Goal: Information Seeking & Learning: Check status

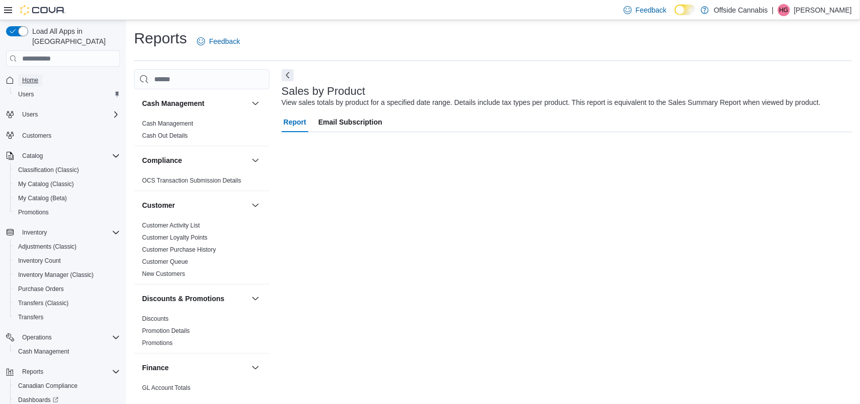
click at [29, 76] on span "Home" at bounding box center [30, 80] width 16 height 8
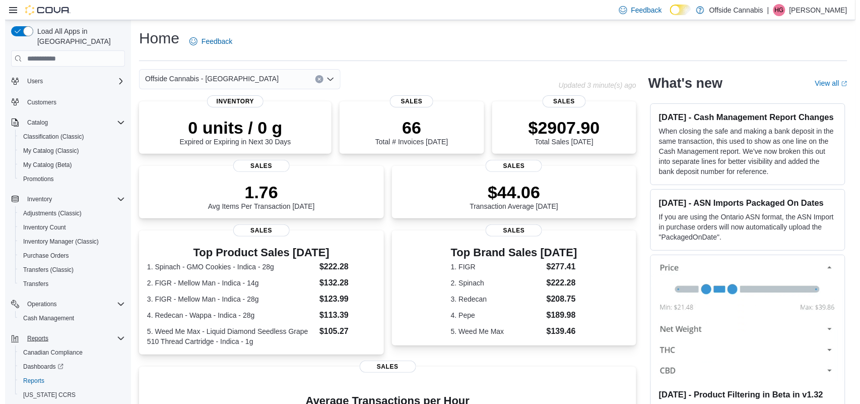
scroll to position [52, 0]
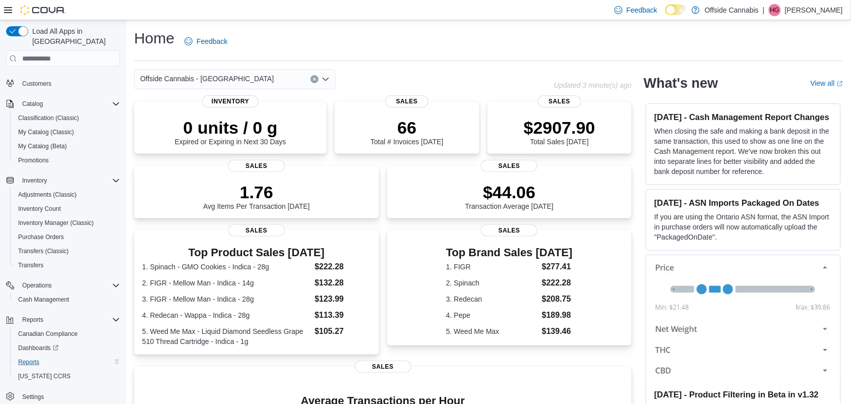
click at [44, 356] on div "Reports" at bounding box center [67, 362] width 106 height 12
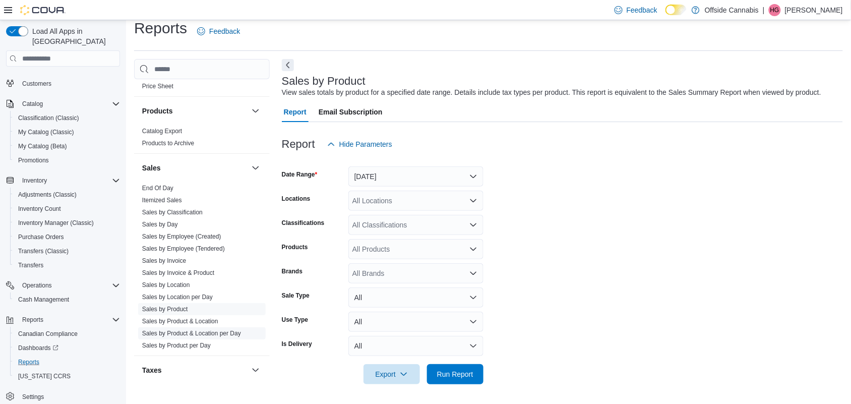
scroll to position [670, 0]
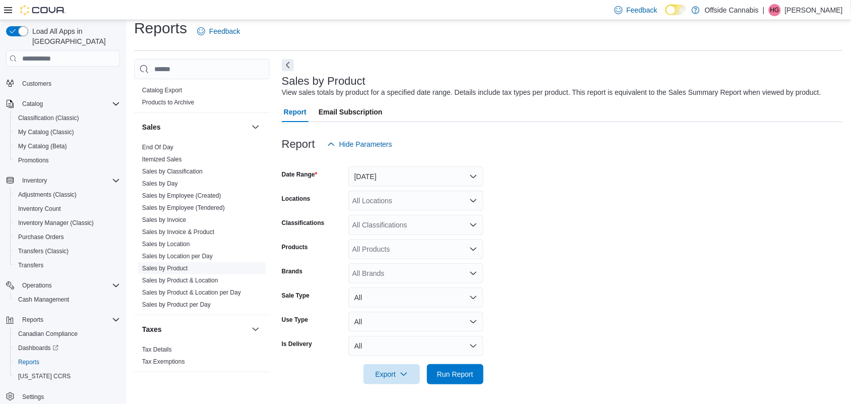
click at [167, 265] on link "Sales by Product" at bounding box center [165, 268] width 46 height 7
click at [178, 230] on link "Sales by Invoice & Product" at bounding box center [178, 231] width 72 height 7
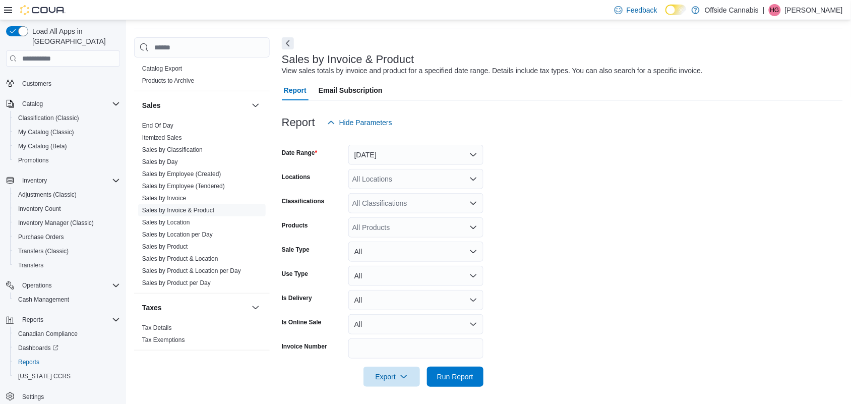
scroll to position [34, 0]
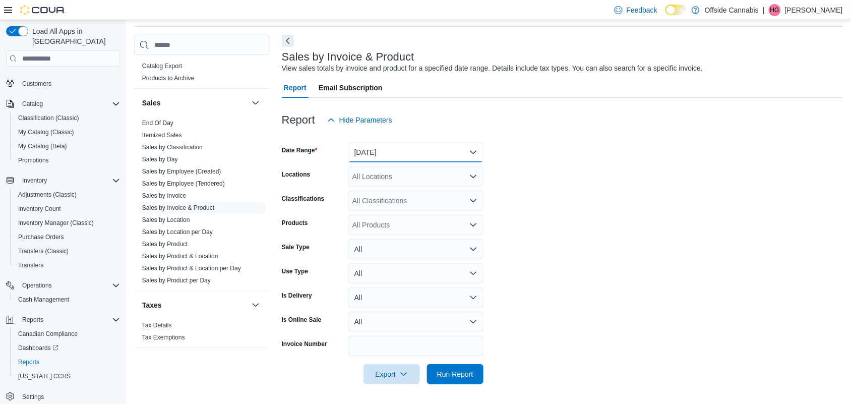
click at [475, 146] on button "[DATE]" at bounding box center [415, 152] width 135 height 20
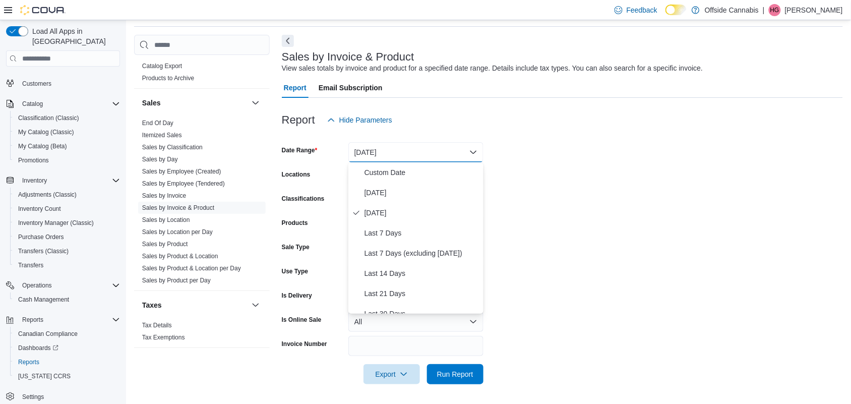
click at [569, 256] on form "Date Range Yesterday Locations All Locations Classifications All Classification…" at bounding box center [562, 257] width 561 height 254
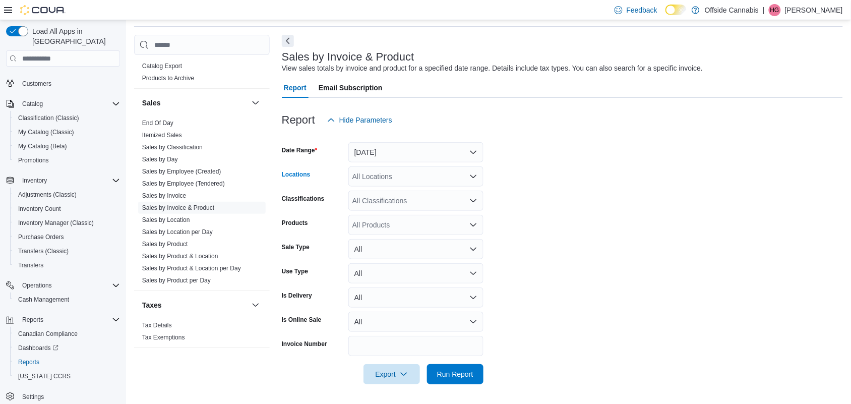
click at [392, 177] on div "All Locations" at bounding box center [415, 176] width 135 height 20
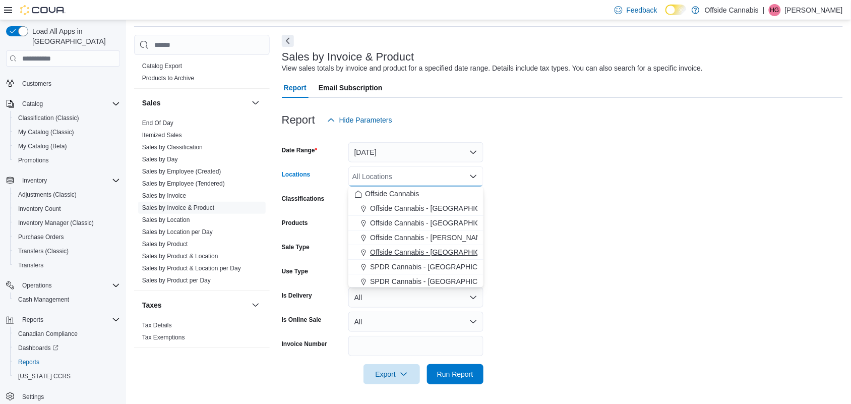
click at [457, 247] on span "Offside Cannabis - [GEOGRAPHIC_DATA]" at bounding box center [437, 252] width 134 height 10
click at [604, 215] on form "Date Range Yesterday Locations Offside Cannabis - Port Perry Combo box. Selecte…" at bounding box center [562, 257] width 561 height 254
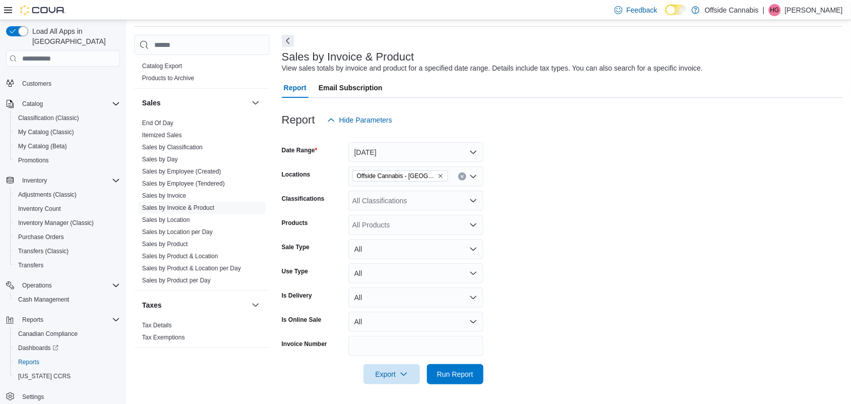
click at [371, 226] on div "All Products" at bounding box center [415, 225] width 135 height 20
click at [392, 196] on div "All Classifications" at bounding box center [415, 200] width 135 height 20
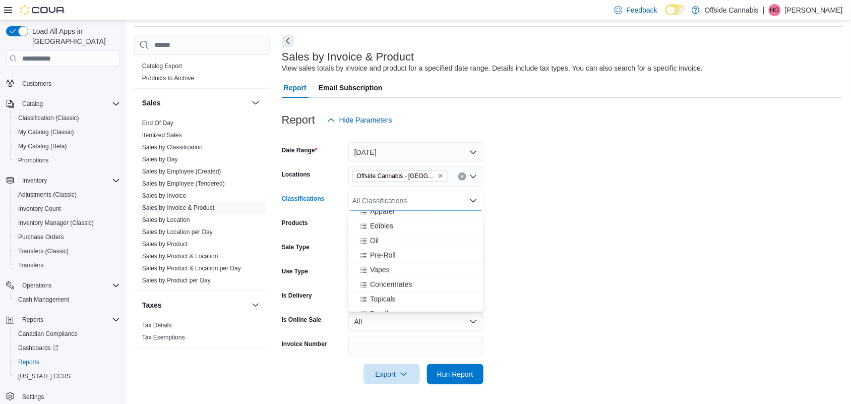
scroll to position [315, 0]
click at [383, 220] on span "Edibles" at bounding box center [381, 224] width 23 height 10
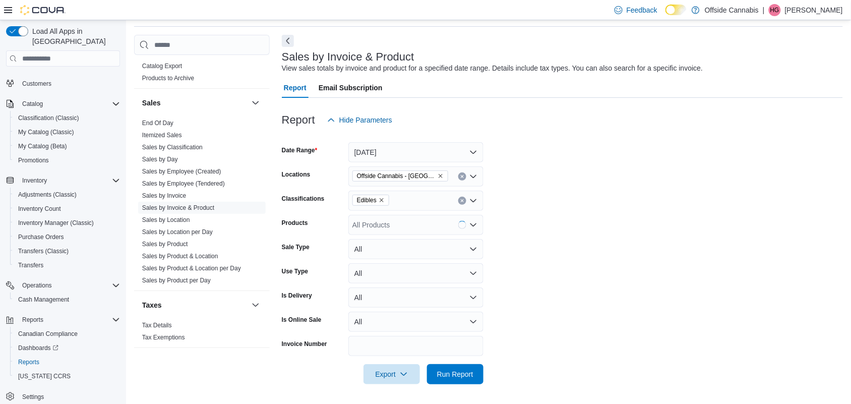
click at [610, 232] on form "Date Range Yesterday Locations Offside Cannabis - Port Perry Classifications Ed…" at bounding box center [562, 257] width 561 height 254
click at [388, 228] on div "All Products" at bounding box center [415, 225] width 135 height 20
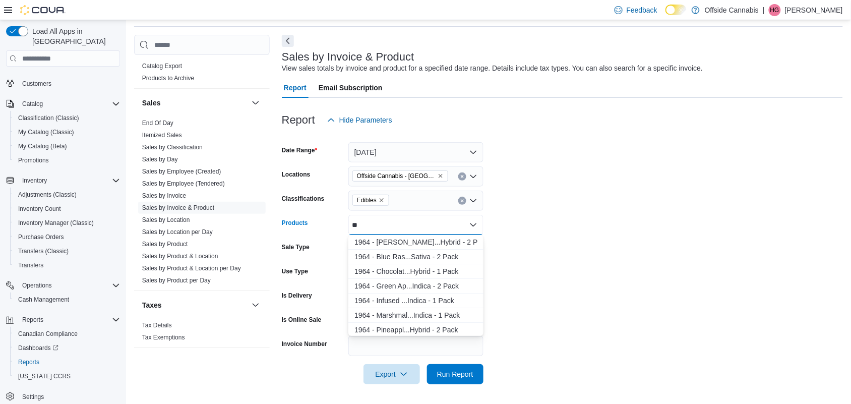
type input "*"
type input "****"
click at [444, 301] on div "Wyld - Real Fru...Sativa - 2 Pack" at bounding box center [415, 300] width 123 height 10
click at [459, 368] on span "Run Report" at bounding box center [455, 373] width 36 height 10
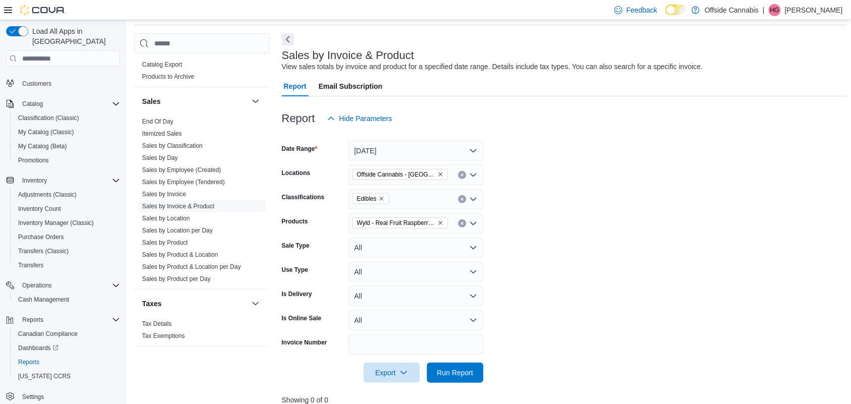
scroll to position [34, 0]
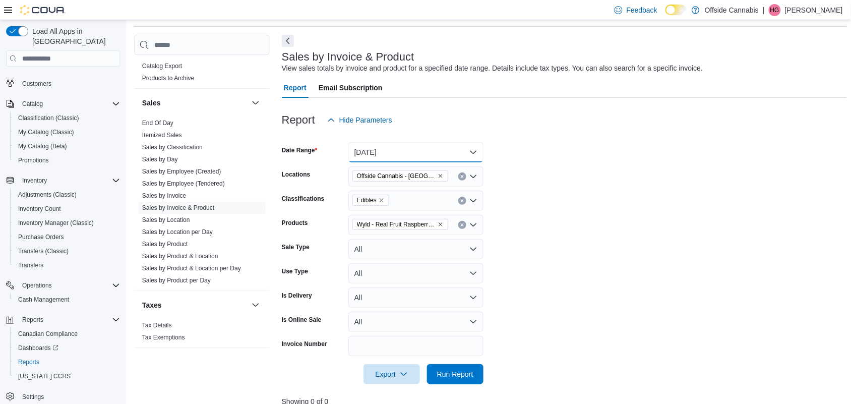
click at [454, 148] on button "[DATE]" at bounding box center [415, 152] width 135 height 20
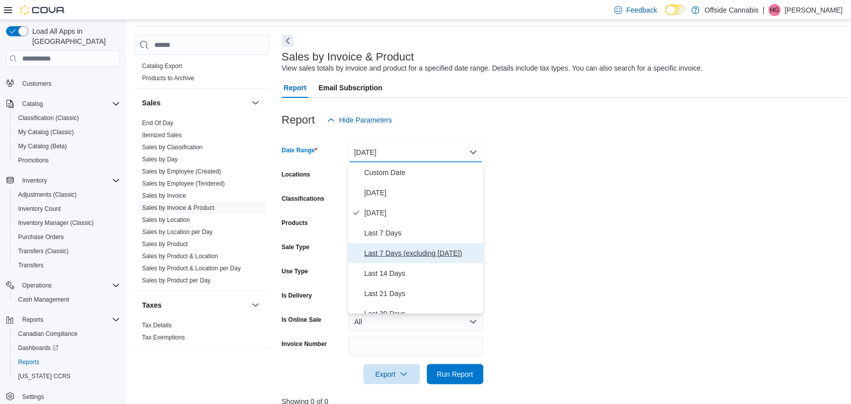
click at [403, 248] on span "Last 7 Days (excluding [DATE])" at bounding box center [421, 253] width 115 height 12
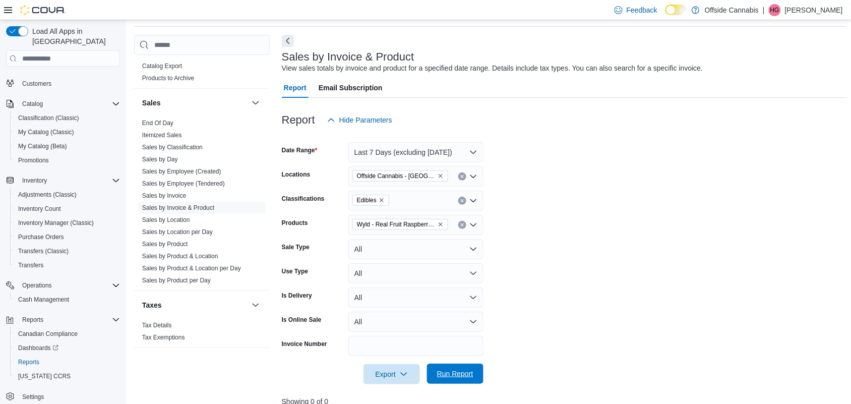
click at [458, 375] on span "Run Report" at bounding box center [455, 373] width 36 height 10
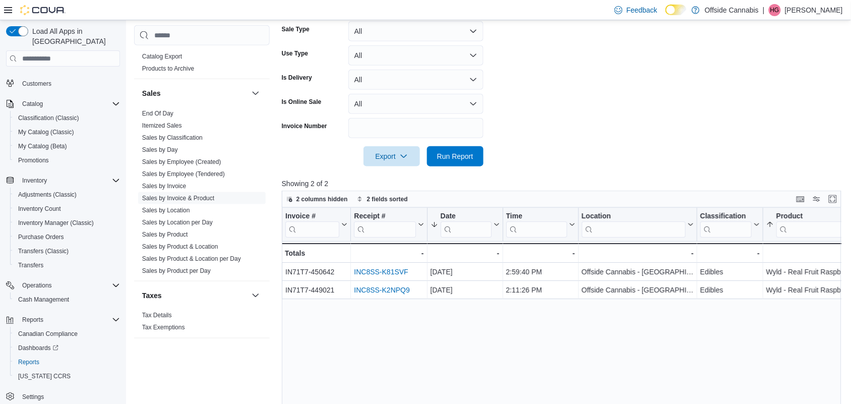
scroll to position [243, 0]
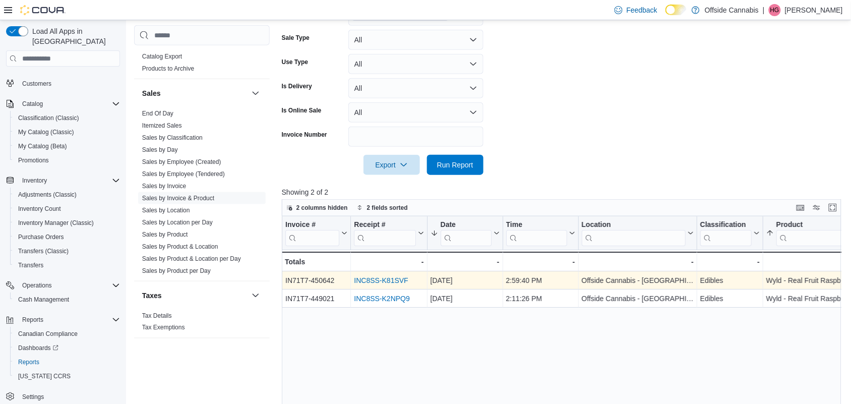
click at [394, 278] on link "INC8SS-K81SVF" at bounding box center [381, 280] width 54 height 8
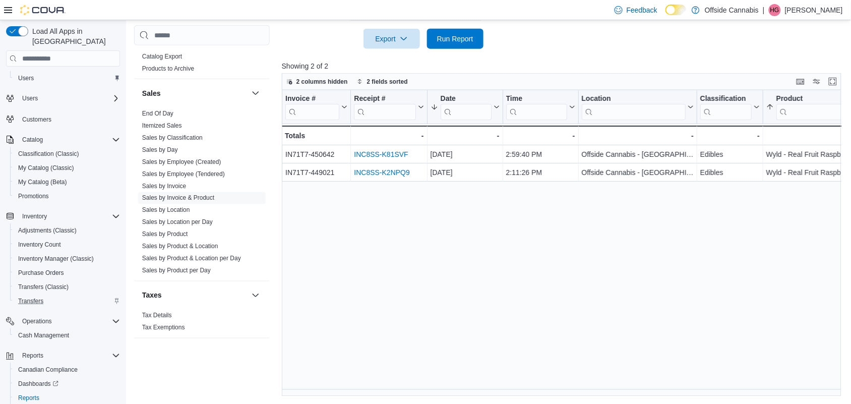
scroll to position [0, 0]
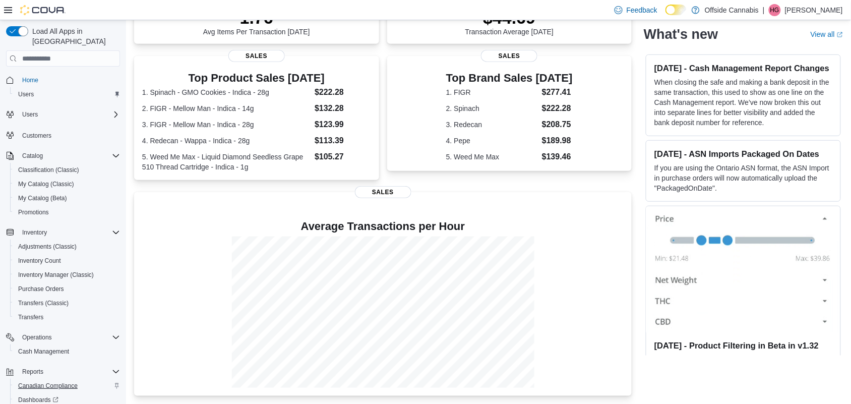
scroll to position [52, 0]
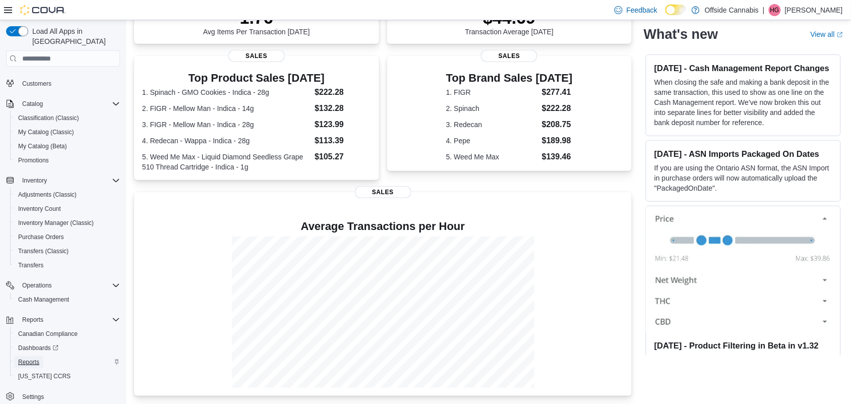
click at [37, 356] on span "Reports" at bounding box center [28, 362] width 21 height 12
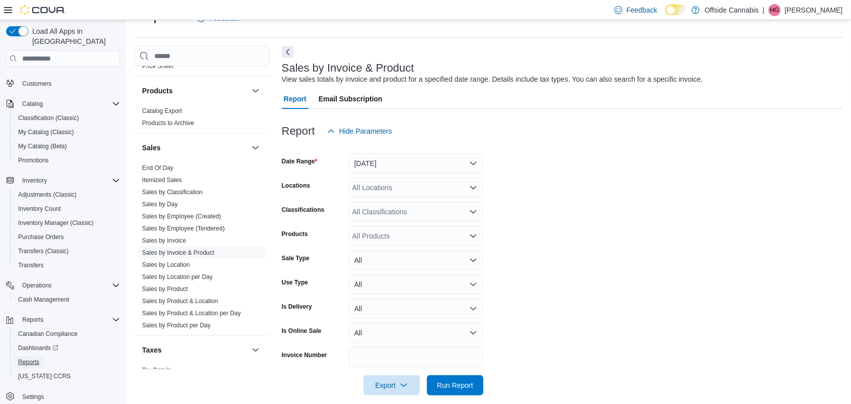
scroll to position [670, 0]
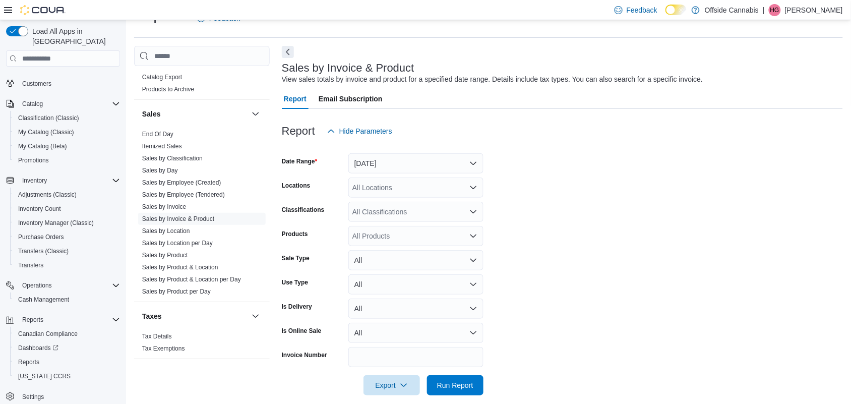
click at [296, 328] on label "Is Online Sale" at bounding box center [302, 331] width 40 height 8
click at [184, 227] on link "Sales by Location" at bounding box center [166, 230] width 48 height 7
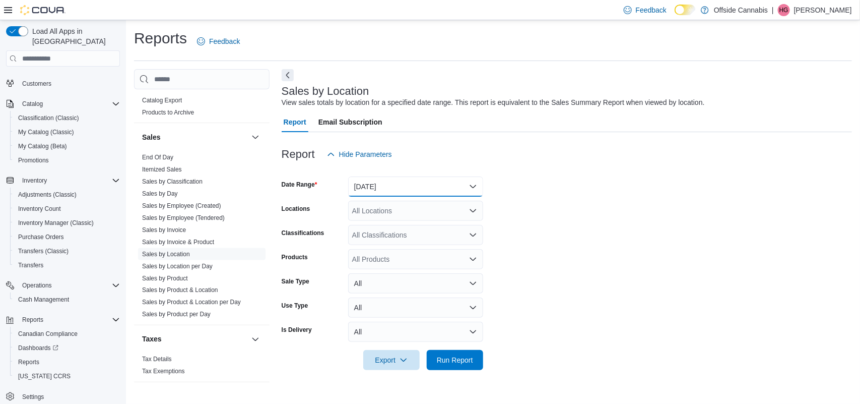
click at [482, 177] on button "[DATE]" at bounding box center [415, 186] width 135 height 20
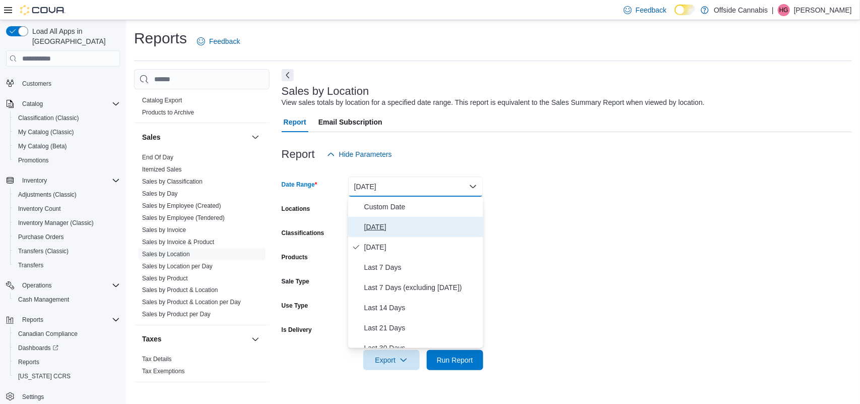
click at [383, 229] on span "[DATE]" at bounding box center [421, 227] width 115 height 12
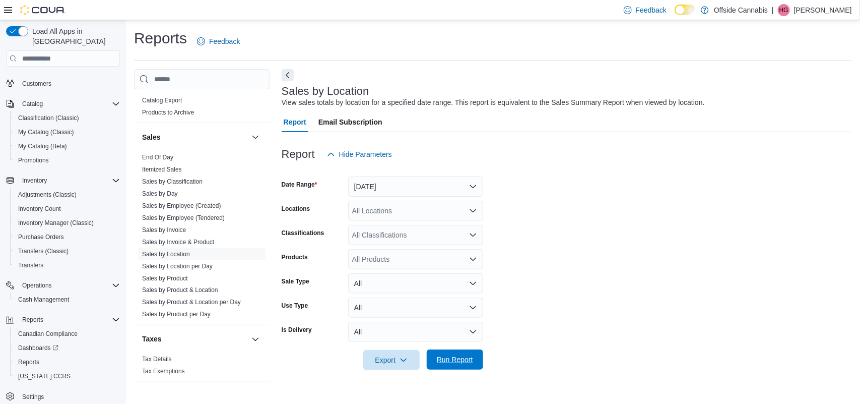
click at [472, 355] on span "Run Report" at bounding box center [455, 359] width 36 height 10
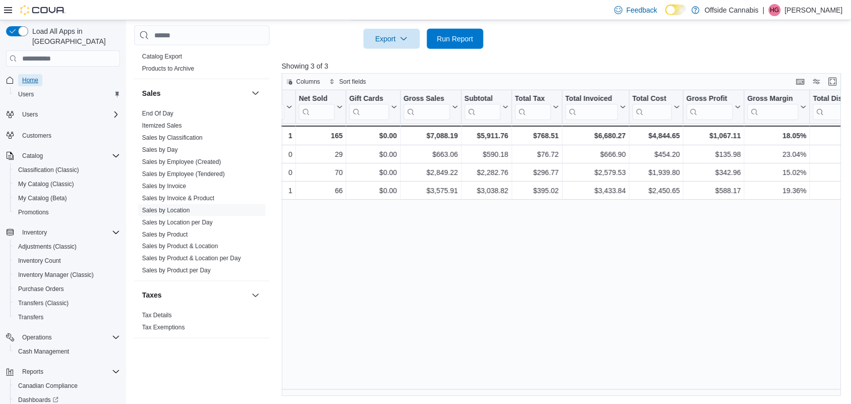
click at [21, 74] on link "Home" at bounding box center [30, 80] width 24 height 12
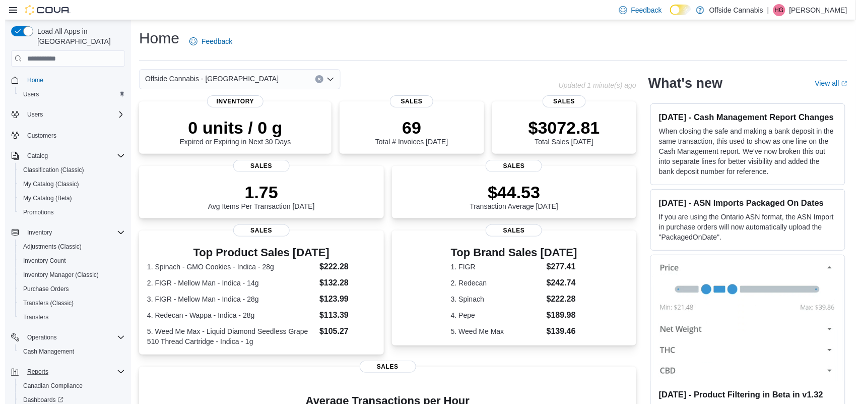
scroll to position [52, 0]
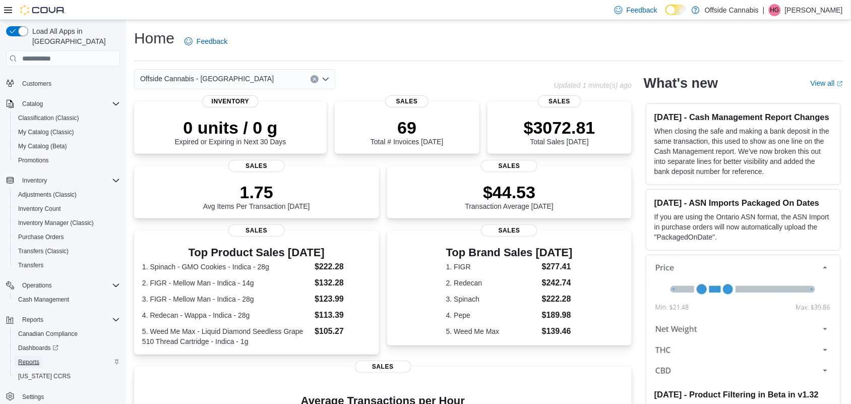
click at [26, 358] on span "Reports" at bounding box center [28, 362] width 21 height 8
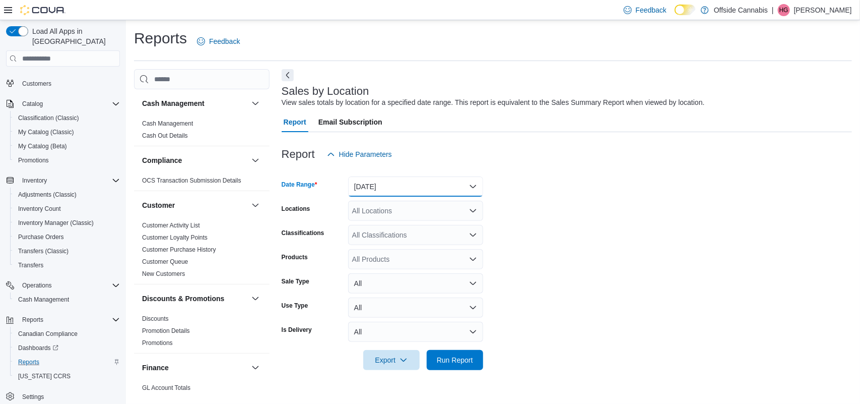
click at [422, 177] on button "[DATE]" at bounding box center [415, 186] width 135 height 20
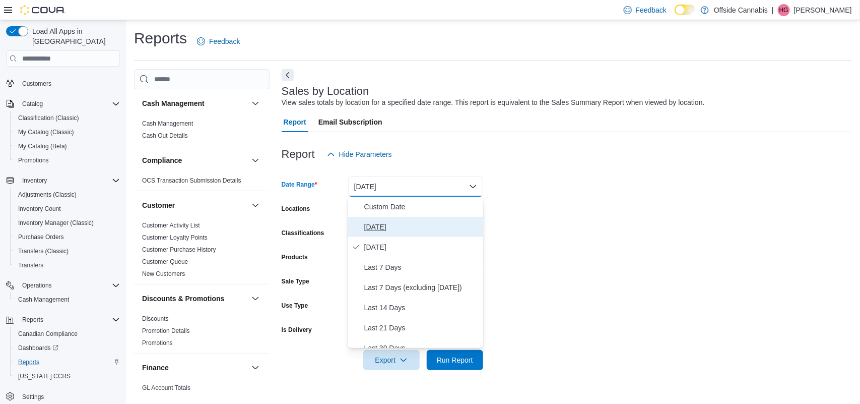
click at [385, 226] on span "[DATE]" at bounding box center [421, 227] width 115 height 12
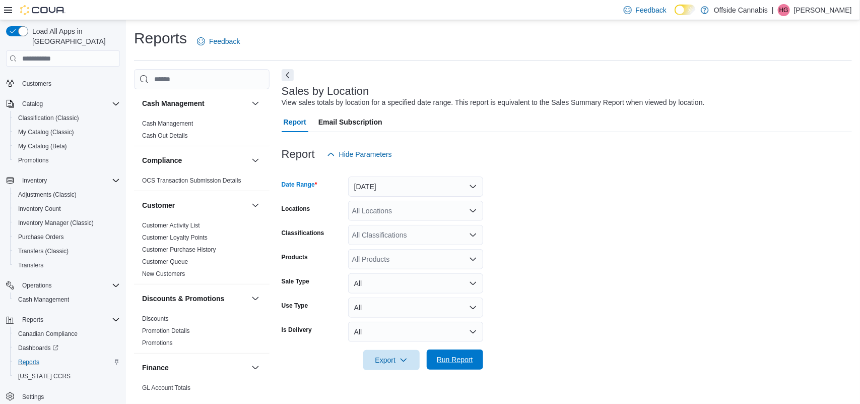
click at [439, 358] on span "Run Report" at bounding box center [455, 359] width 36 height 10
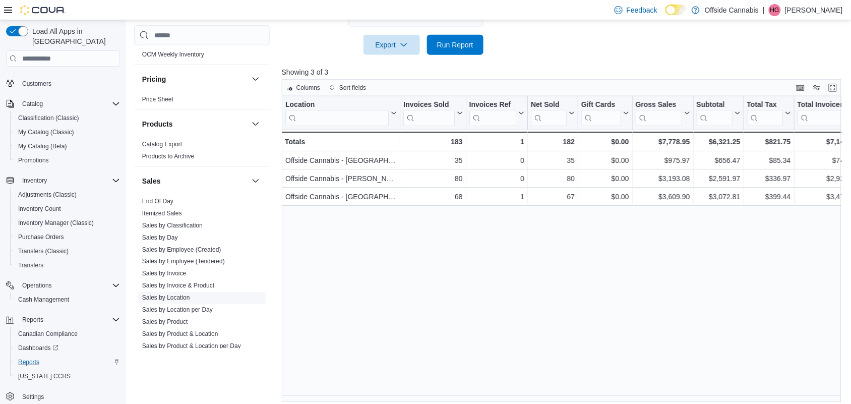
scroll to position [670, 0]
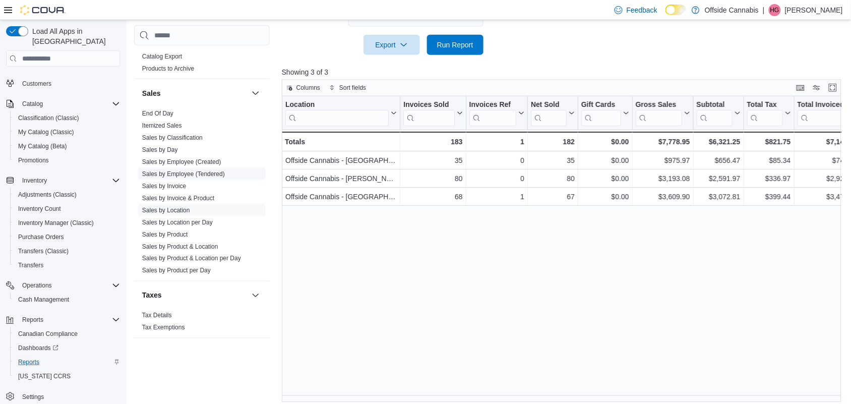
click at [179, 172] on link "Sales by Employee (Tendered)" at bounding box center [183, 173] width 83 height 7
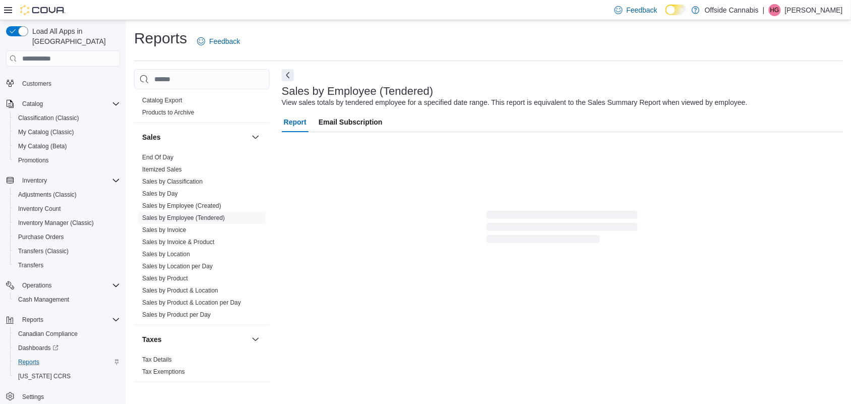
scroll to position [10, 0]
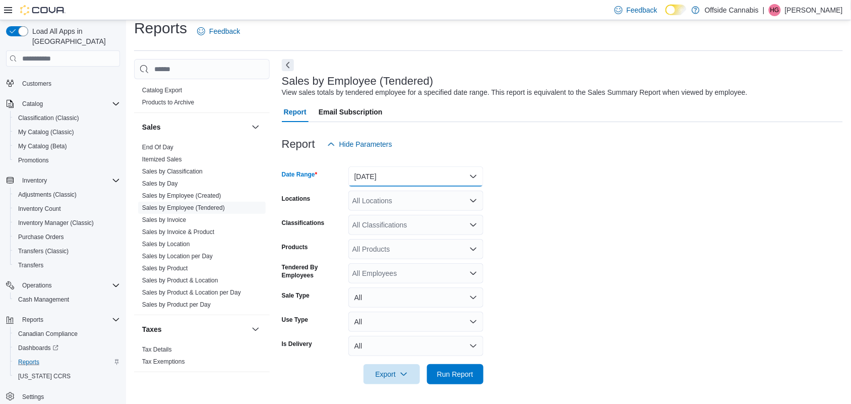
click at [436, 180] on button "[DATE]" at bounding box center [415, 176] width 135 height 20
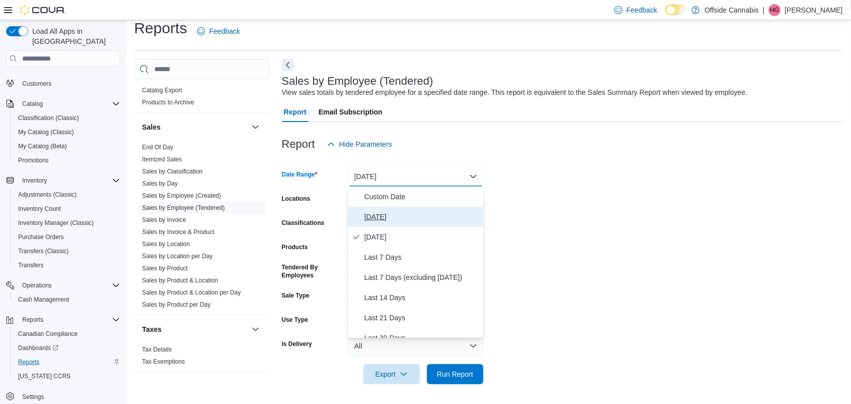
click at [396, 213] on span "[DATE]" at bounding box center [421, 217] width 115 height 12
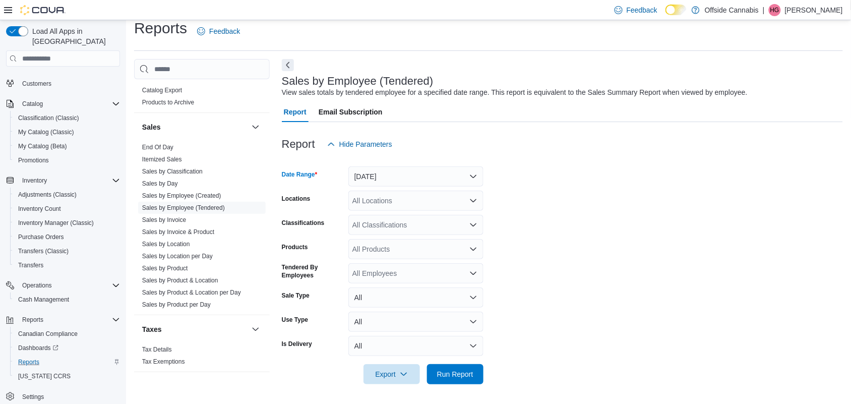
click at [462, 362] on div at bounding box center [562, 360] width 561 height 8
click at [462, 375] on span "Run Report" at bounding box center [455, 373] width 36 height 10
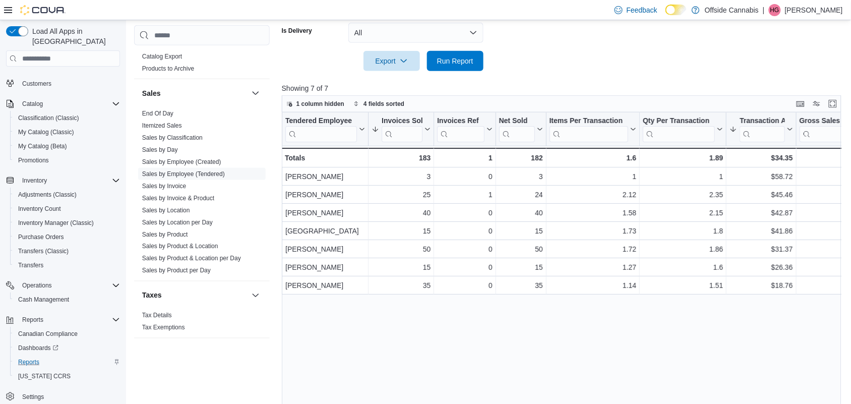
scroll to position [325, 0]
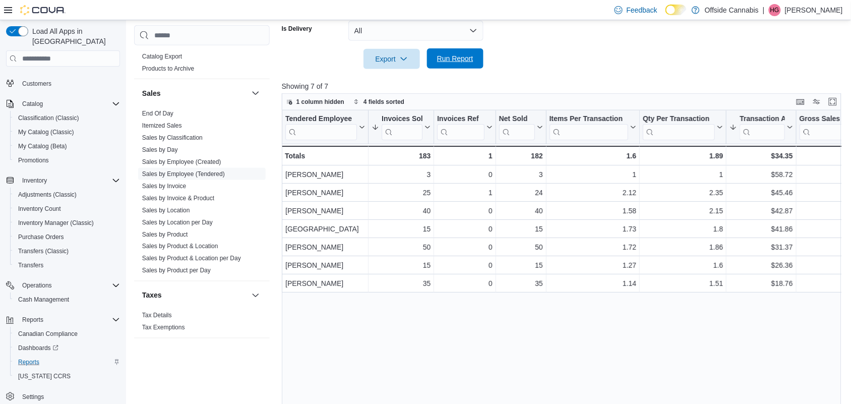
click at [447, 58] on span "Run Report" at bounding box center [455, 58] width 36 height 10
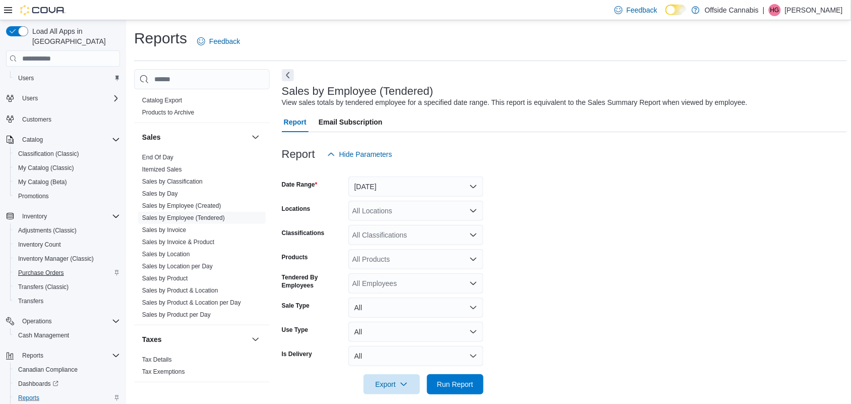
scroll to position [0, 0]
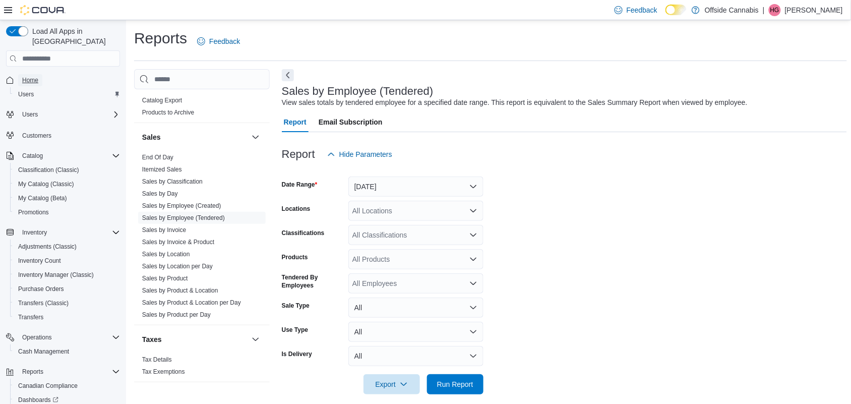
click at [28, 76] on span "Home" at bounding box center [30, 80] width 16 height 8
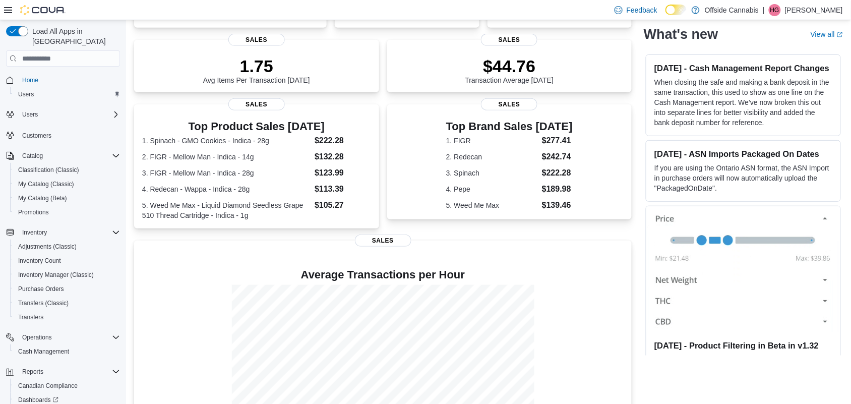
scroll to position [174, 0]
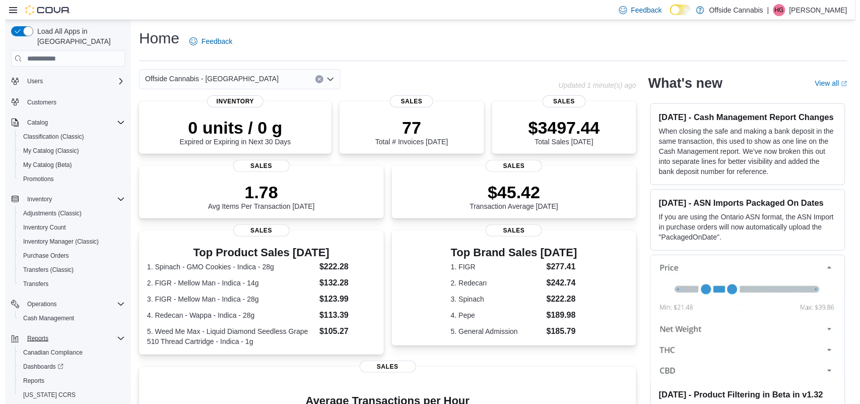
scroll to position [52, 0]
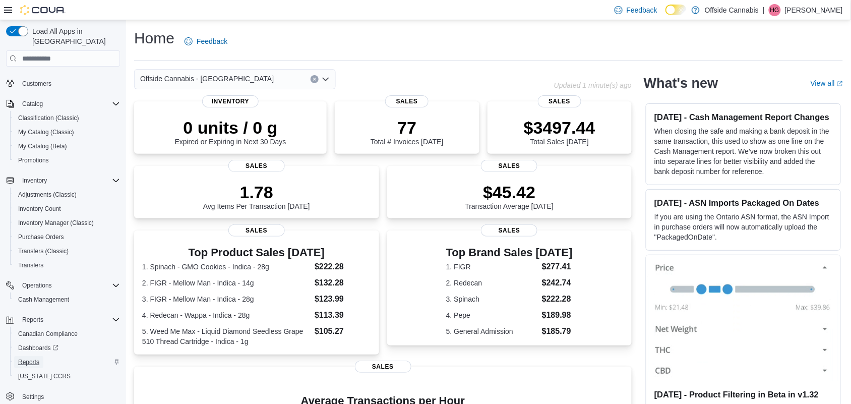
click at [29, 358] on span "Reports" at bounding box center [28, 362] width 21 height 8
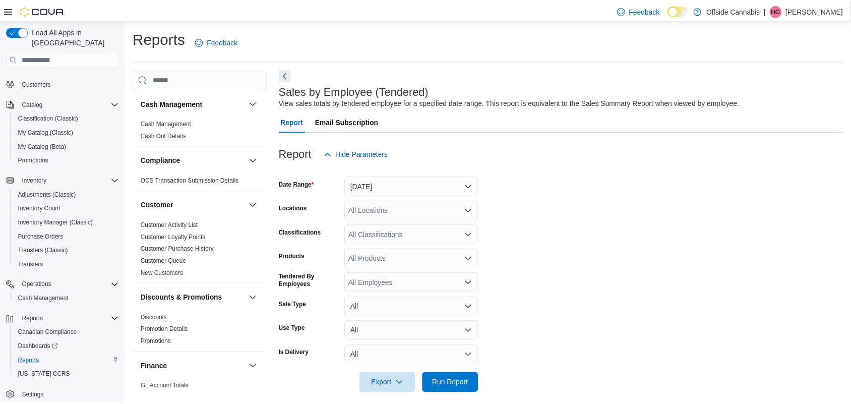
scroll to position [10, 0]
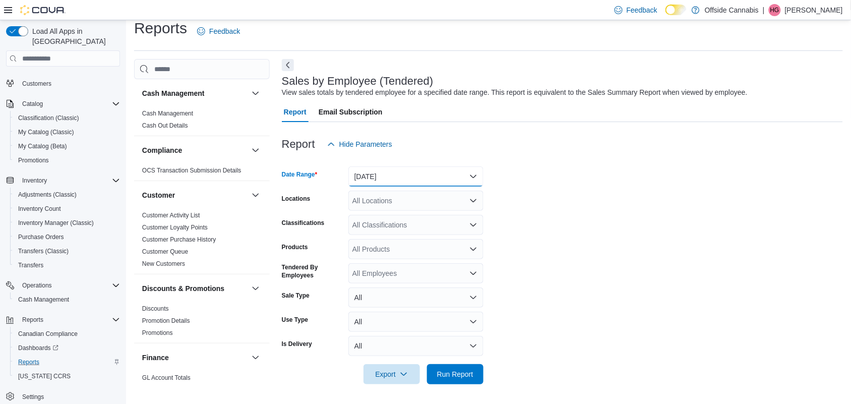
click at [415, 172] on button "[DATE]" at bounding box center [415, 176] width 135 height 20
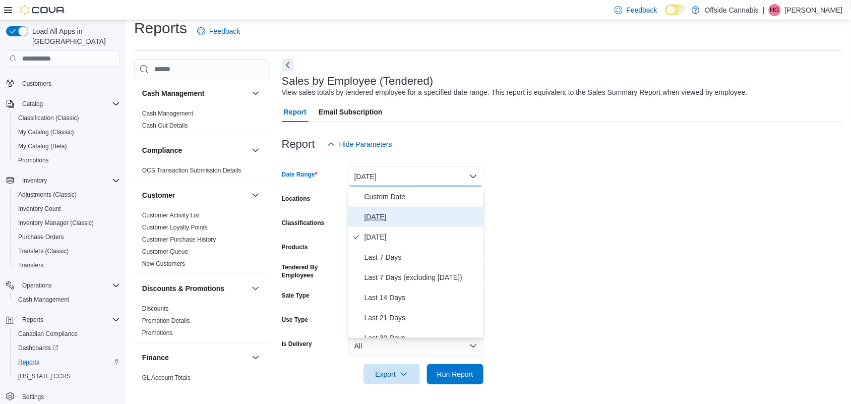
click at [393, 217] on span "[DATE]" at bounding box center [421, 217] width 115 height 12
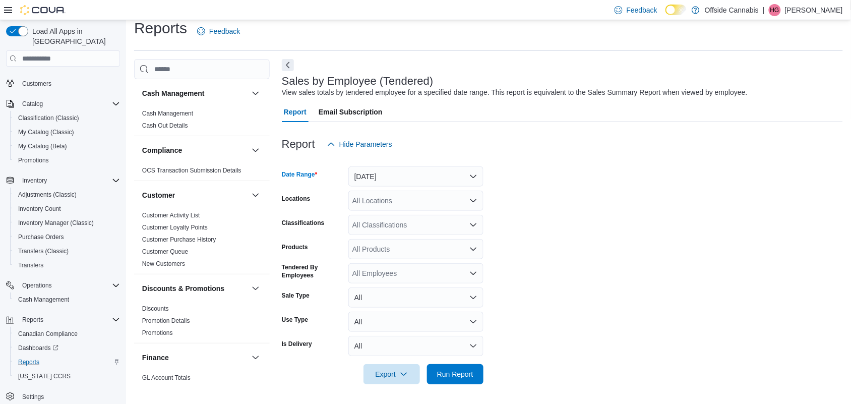
click at [469, 362] on div at bounding box center [562, 360] width 561 height 8
click at [469, 369] on span "Run Report" at bounding box center [455, 373] width 36 height 10
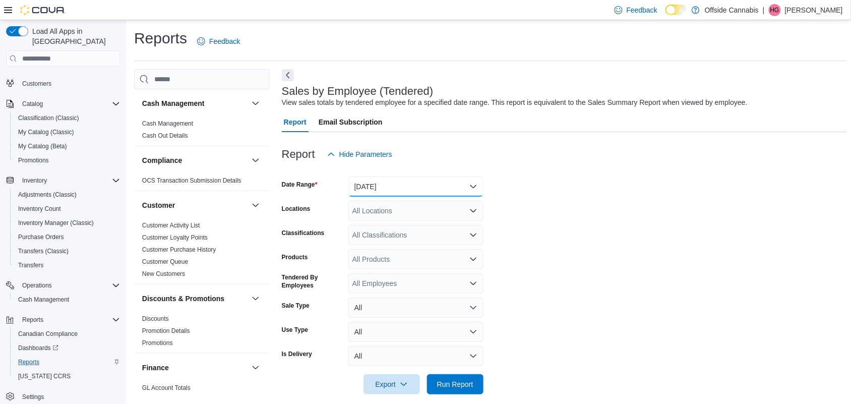
click at [368, 179] on button "[DATE]" at bounding box center [415, 186] width 135 height 20
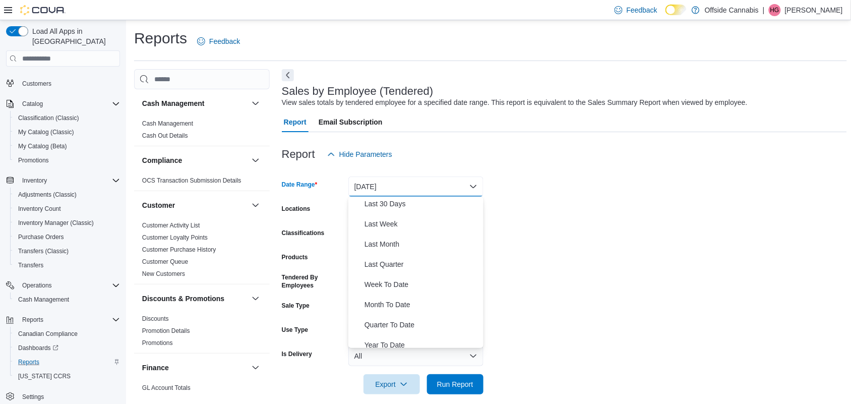
scroll to position [151, 0]
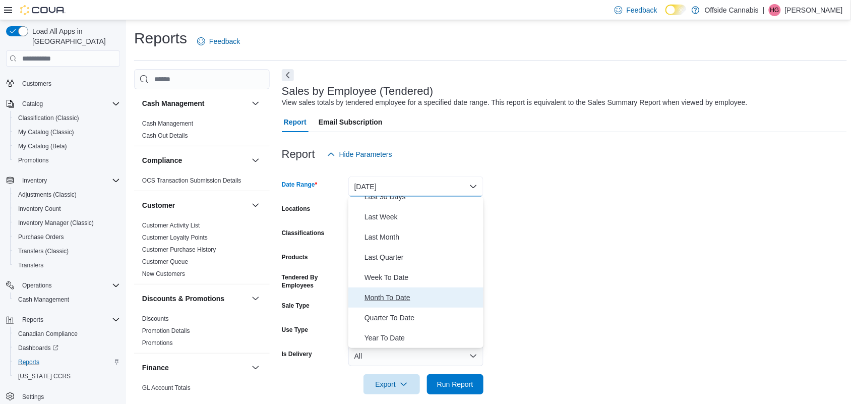
click at [396, 295] on span "Month To Date" at bounding box center [421, 297] width 115 height 12
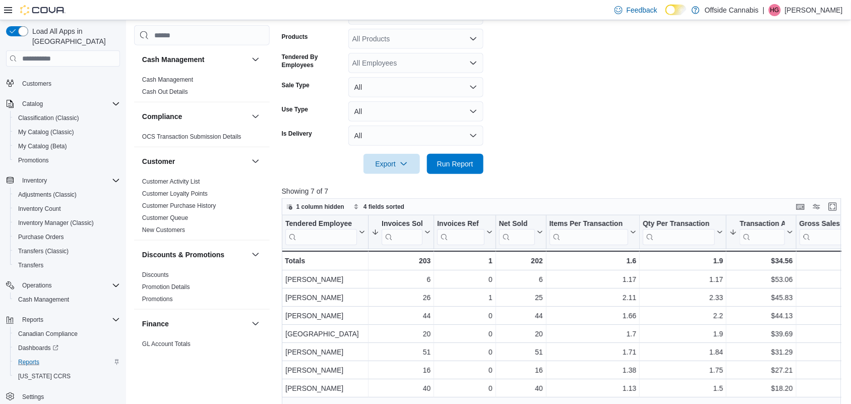
scroll to position [252, 0]
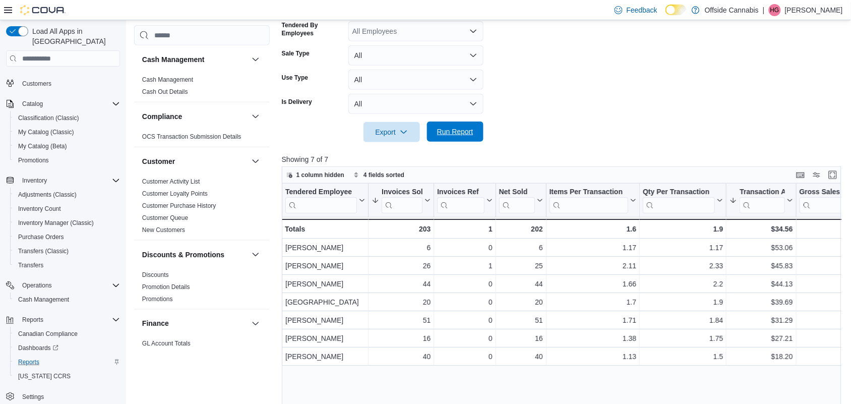
click at [466, 130] on span "Run Report" at bounding box center [455, 131] width 36 height 10
